Goal: Navigation & Orientation: Find specific page/section

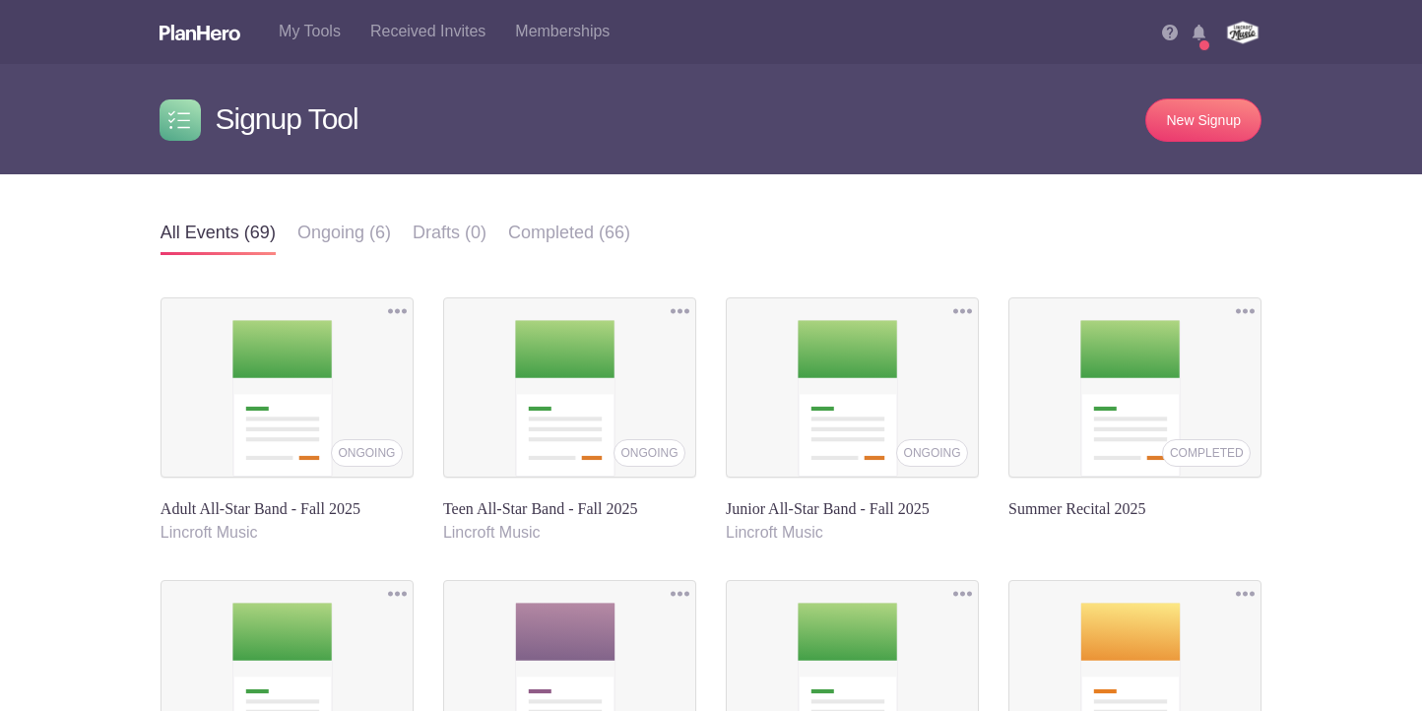
click at [1196, 34] on img at bounding box center [1198, 33] width 13 height 16
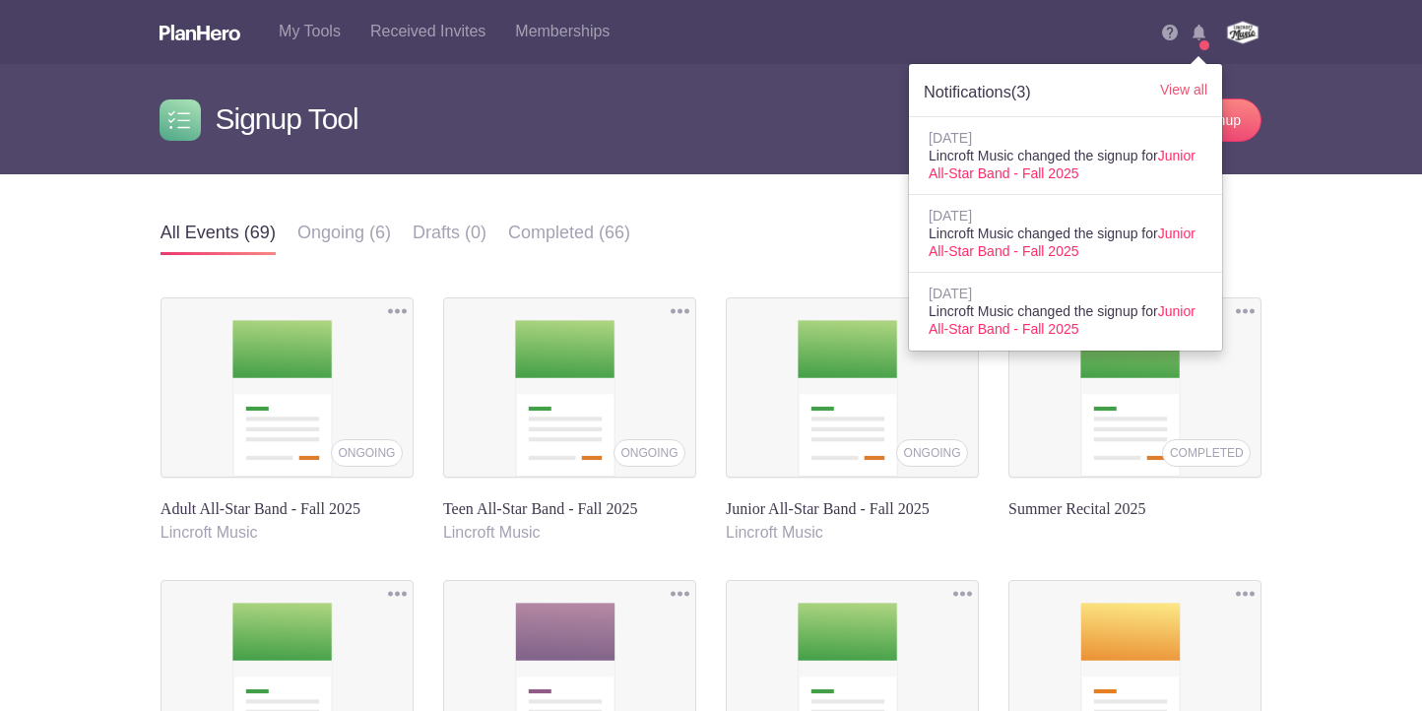
click at [1197, 32] on img at bounding box center [1198, 33] width 13 height 16
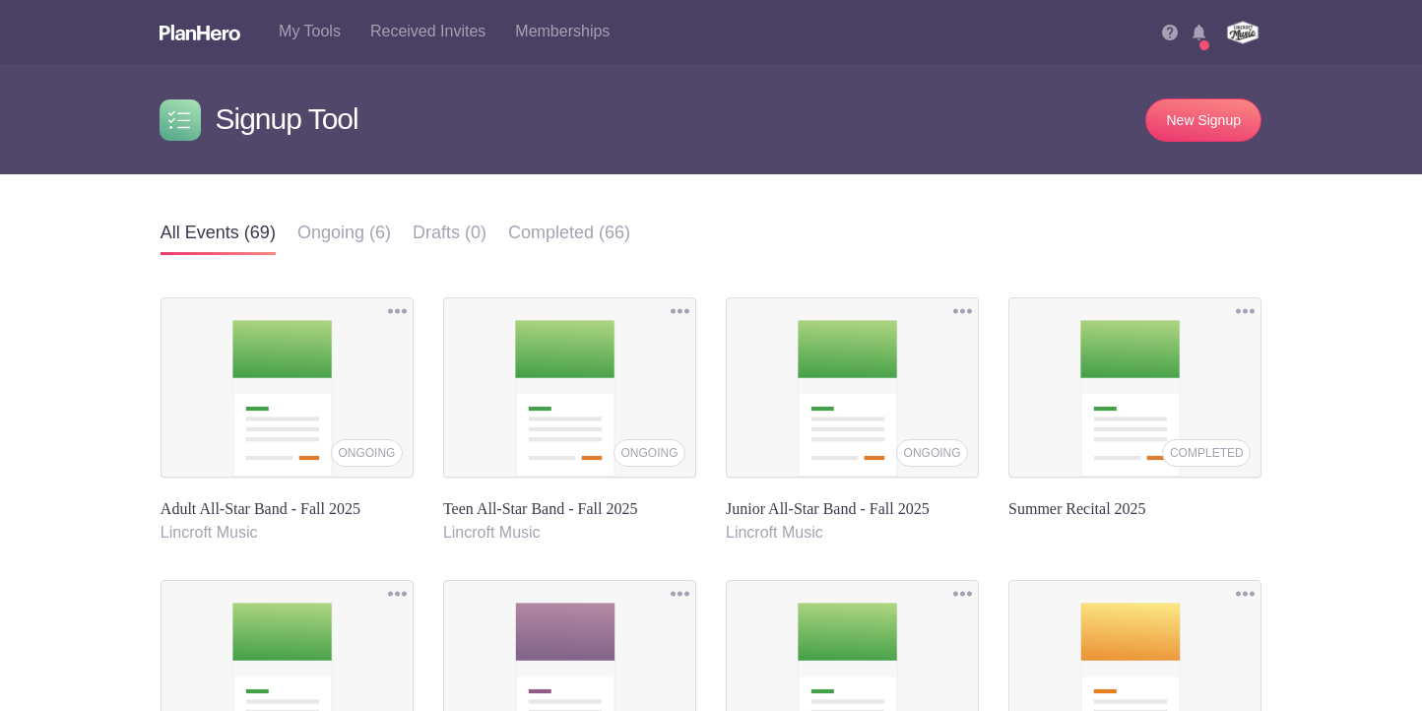
click at [1202, 40] on li "Notifications (3) View all Aug 12, 2025 Lincroft Music changed the signup for J…" at bounding box center [1207, 25] width 31 height 51
click at [1198, 34] on img at bounding box center [1198, 33] width 13 height 16
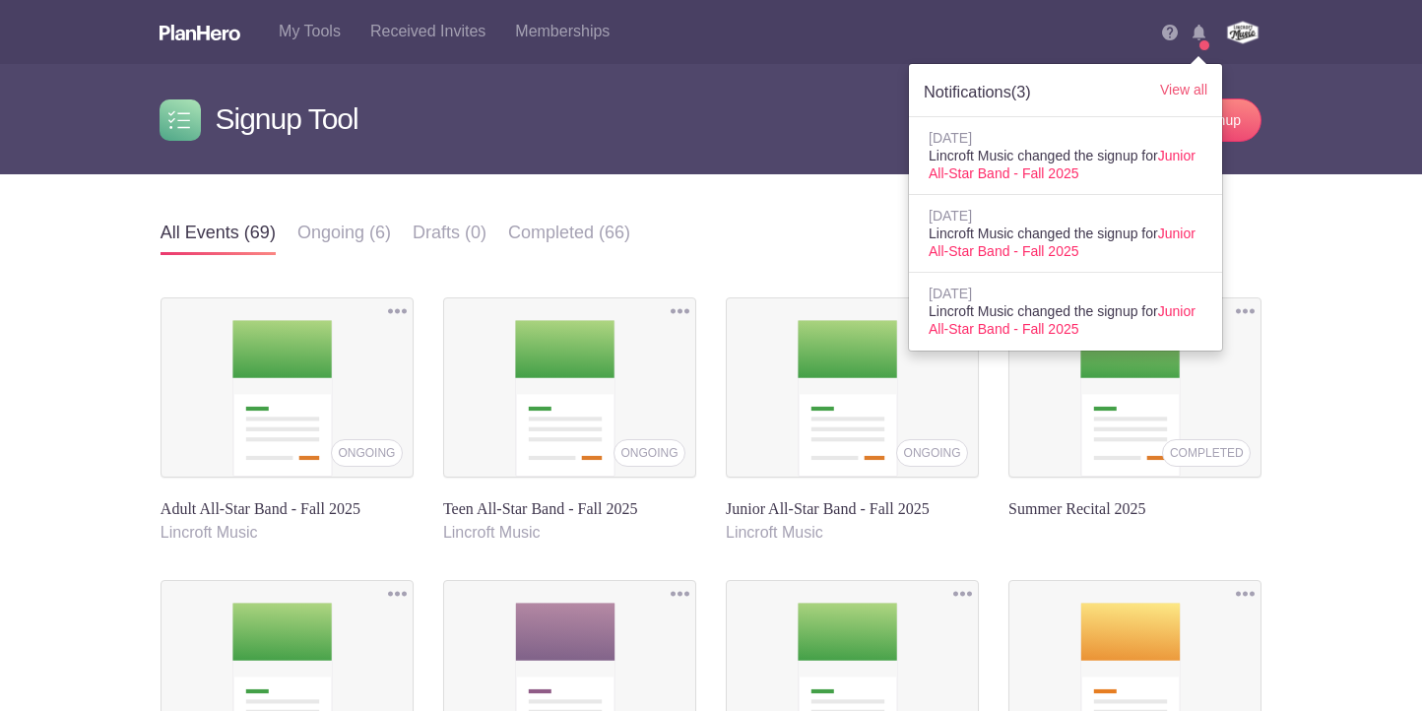
click at [1198, 34] on img at bounding box center [1198, 33] width 13 height 16
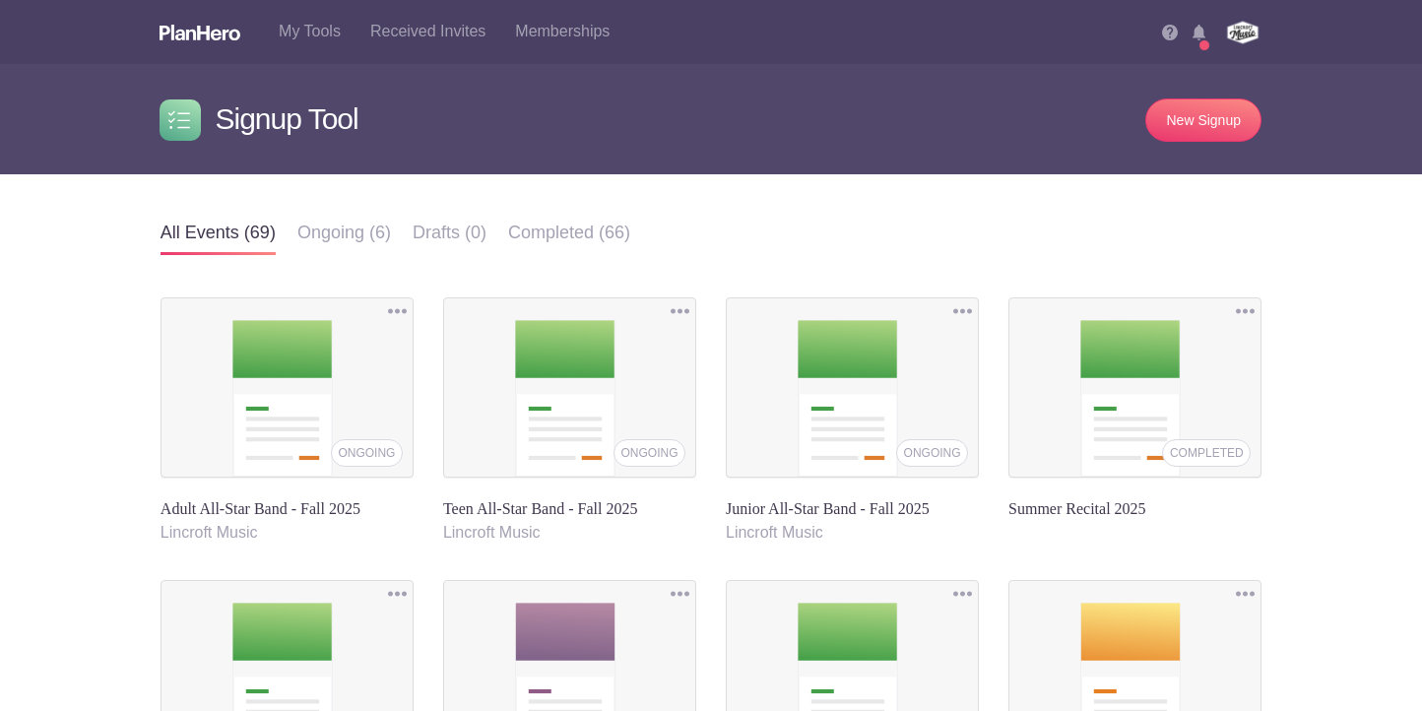
click at [1311, 347] on div "All events Ongoing Draft Completed All events (69) Ongoing (6) Drafts (0) Compl…" at bounding box center [711, 683] width 1422 height 1018
